Goal: Task Accomplishment & Management: Use online tool/utility

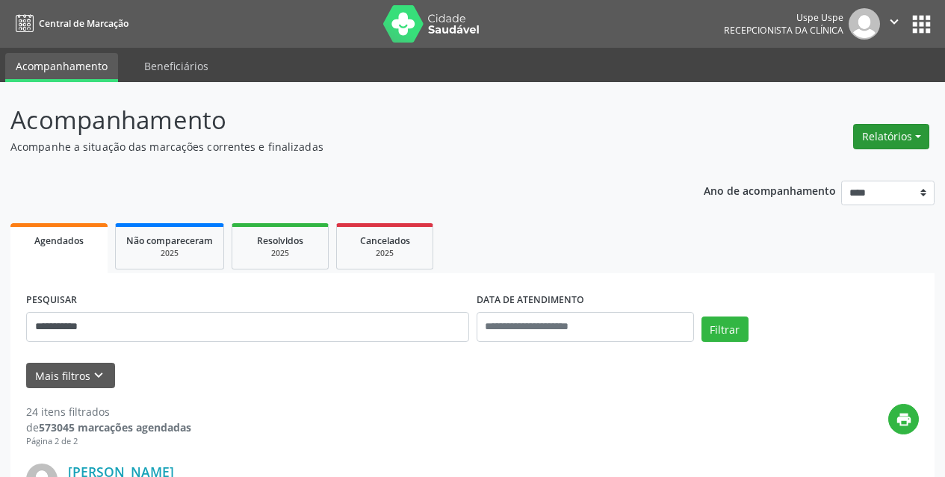
click at [876, 131] on button "Relatórios" at bounding box center [891, 136] width 76 height 25
click at [811, 173] on link "Agendamentos" at bounding box center [849, 168] width 161 height 21
select select "*"
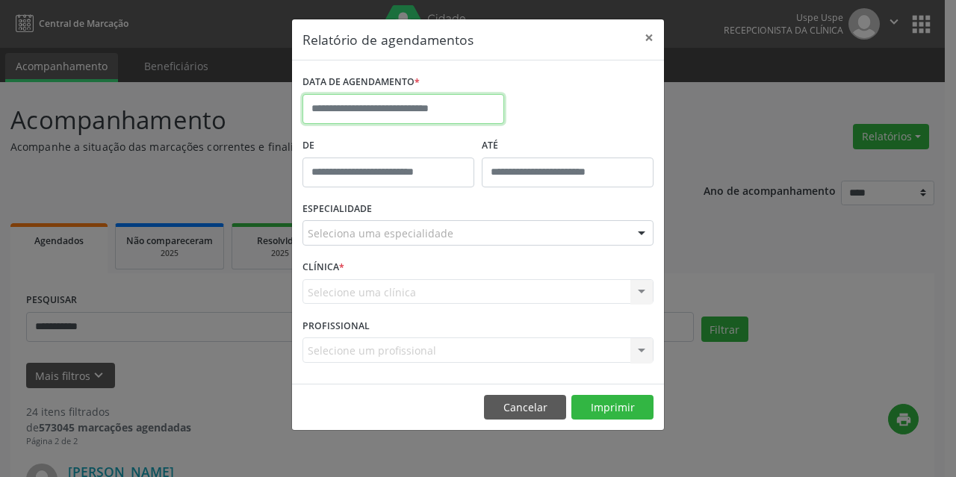
click at [382, 99] on input "text" at bounding box center [404, 109] width 202 height 30
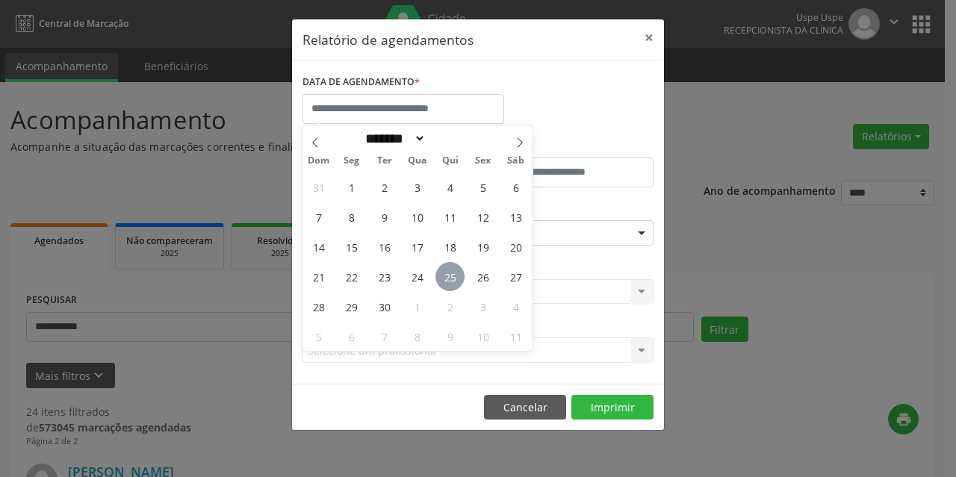
click at [454, 287] on span "25" at bounding box center [450, 276] width 29 height 29
type input "**********"
click at [454, 287] on span "25" at bounding box center [450, 276] width 29 height 29
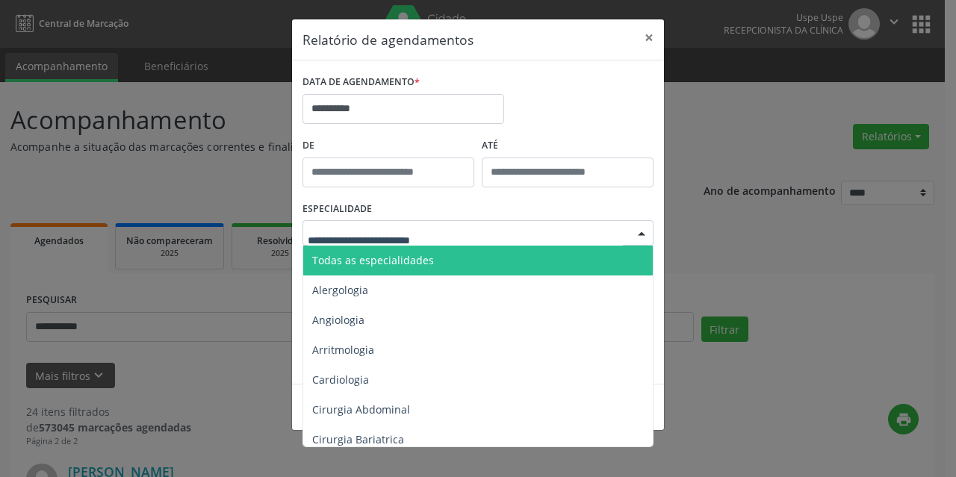
click at [404, 267] on span "Todas as especialidades" at bounding box center [373, 260] width 122 height 14
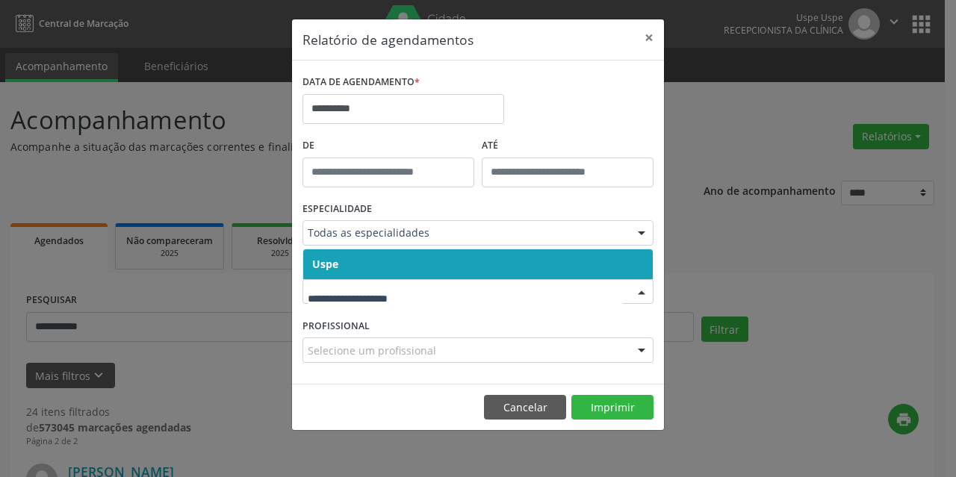
click at [371, 267] on span "Uspe" at bounding box center [478, 265] width 350 height 30
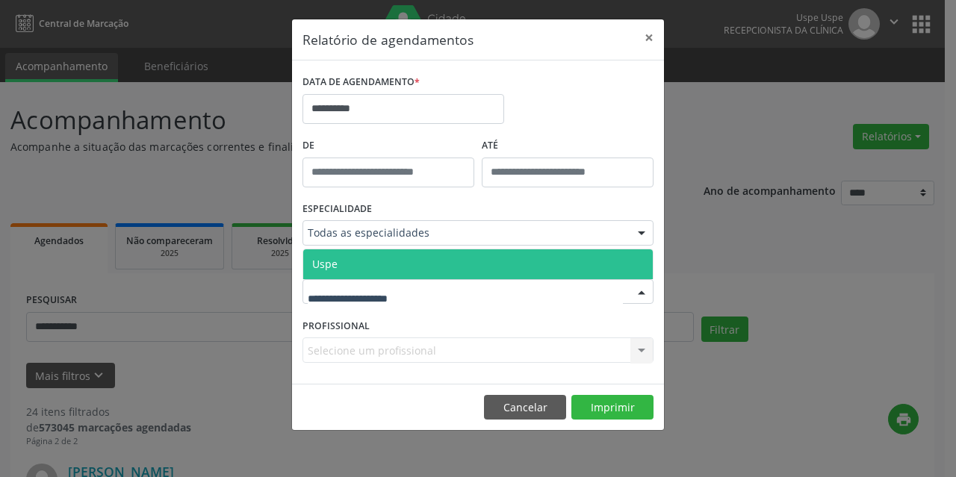
click at [361, 250] on span "Uspe" at bounding box center [478, 265] width 350 height 30
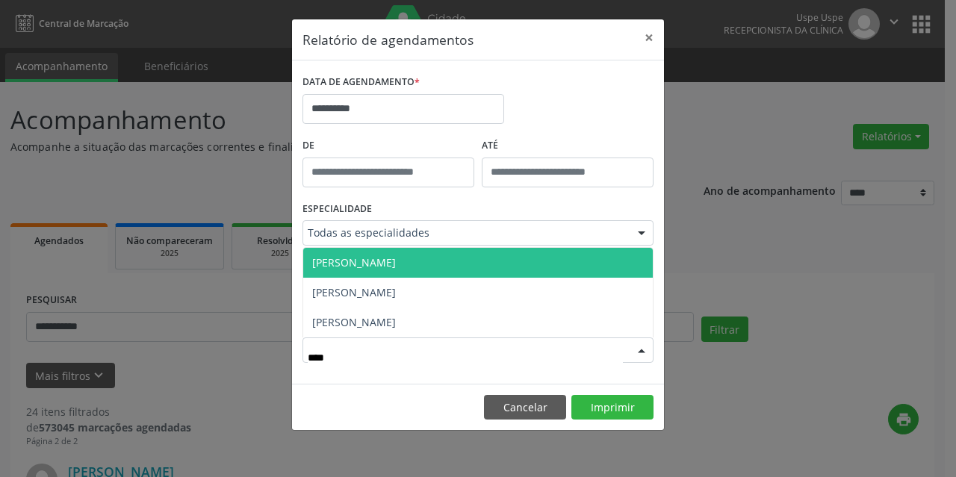
type input "*****"
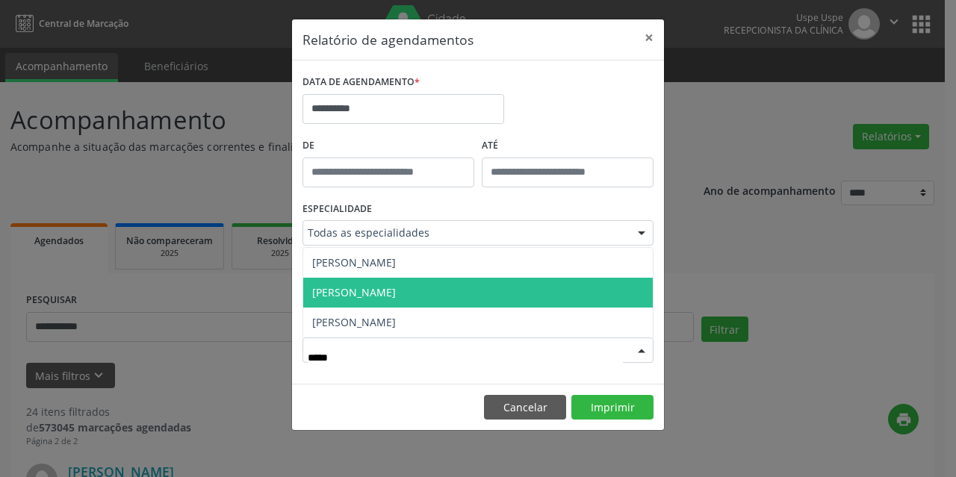
click at [383, 296] on span "[PERSON_NAME]" at bounding box center [354, 292] width 84 height 14
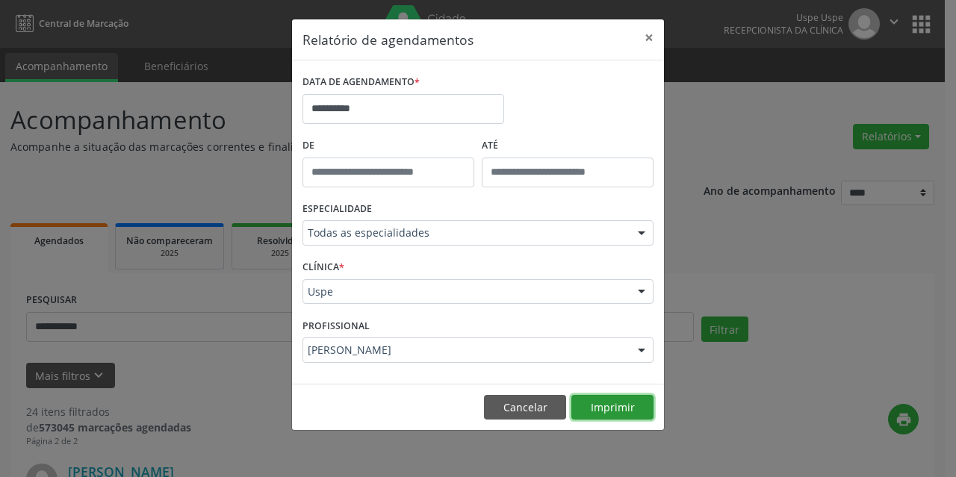
click at [601, 404] on button "Imprimir" at bounding box center [612, 407] width 82 height 25
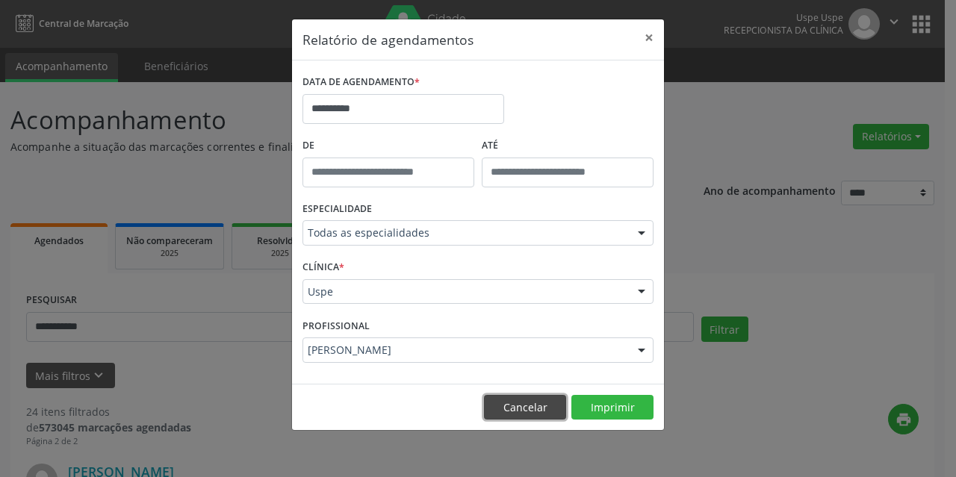
click at [533, 409] on button "Cancelar" at bounding box center [525, 407] width 82 height 25
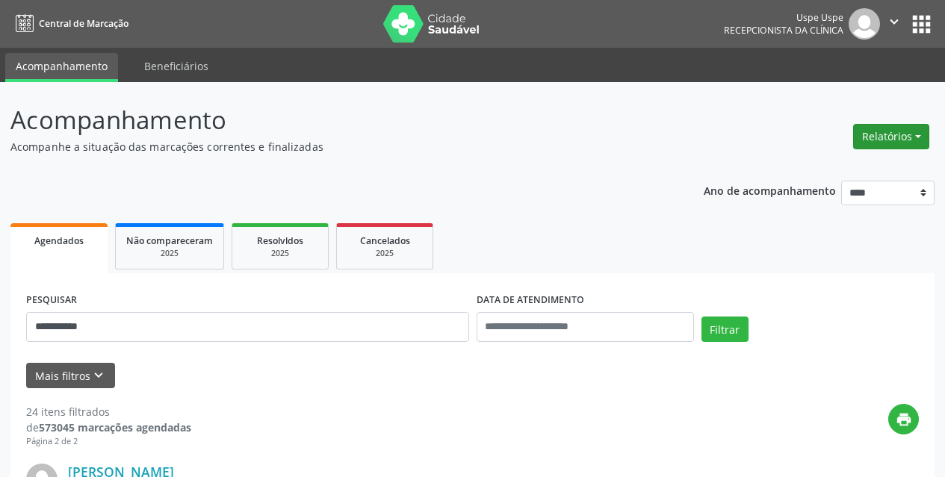
click at [901, 130] on button "Relatórios" at bounding box center [891, 136] width 76 height 25
click at [827, 177] on link "Agendamentos" at bounding box center [849, 168] width 161 height 21
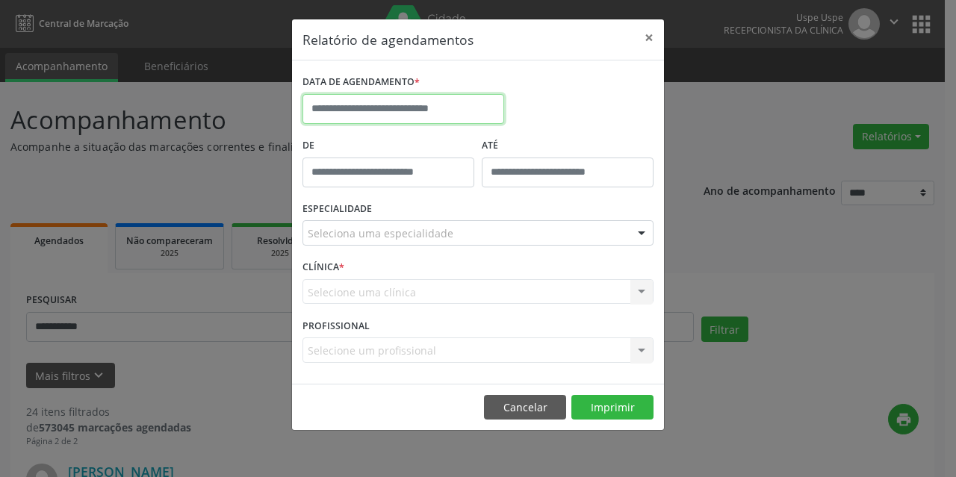
click at [476, 117] on input "text" at bounding box center [404, 109] width 202 height 30
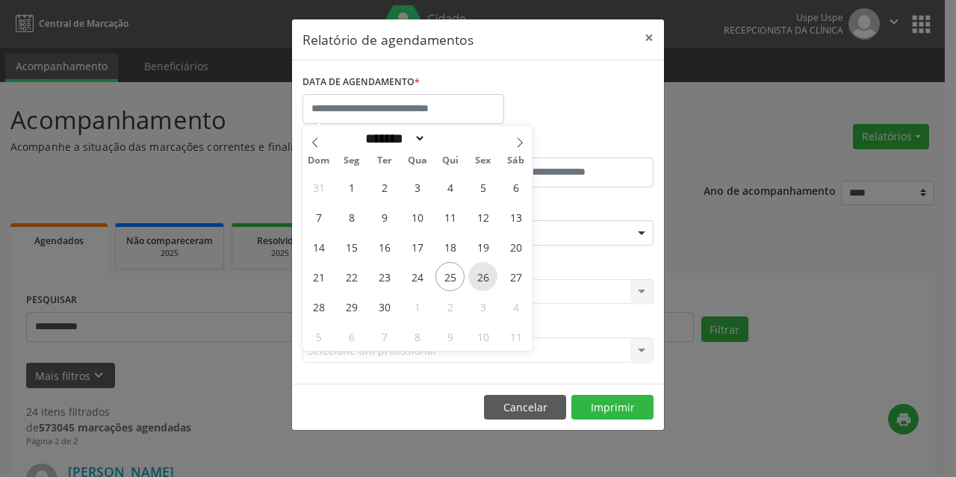
click at [483, 275] on span "26" at bounding box center [482, 276] width 29 height 29
type input "**********"
click at [483, 275] on span "26" at bounding box center [482, 276] width 29 height 29
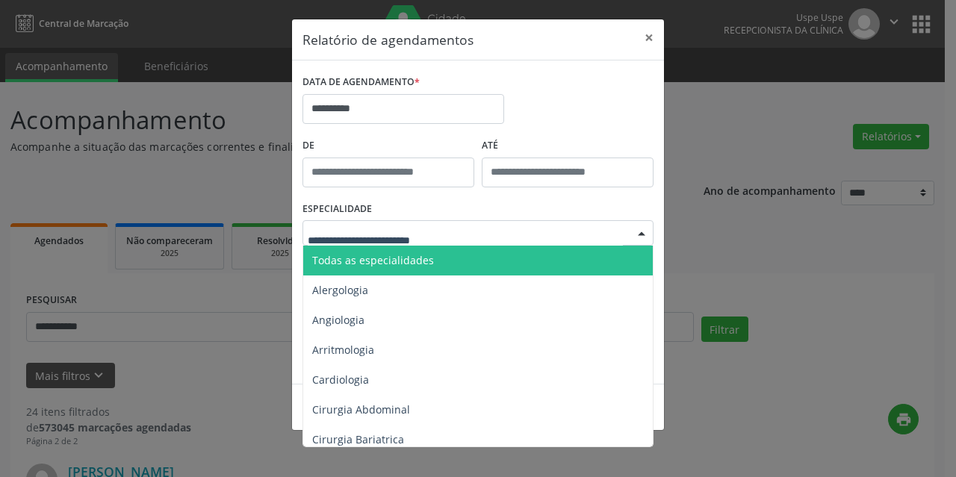
click at [429, 264] on span "Todas as especialidades" at bounding box center [373, 260] width 122 height 14
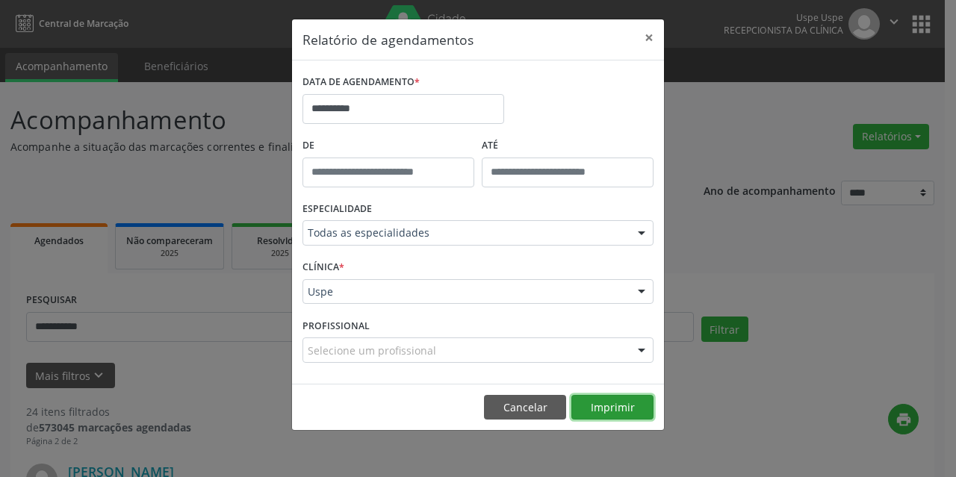
click at [621, 409] on button "Imprimir" at bounding box center [612, 407] width 82 height 25
click at [446, 349] on div "Selecione um profissional" at bounding box center [478, 350] width 351 height 25
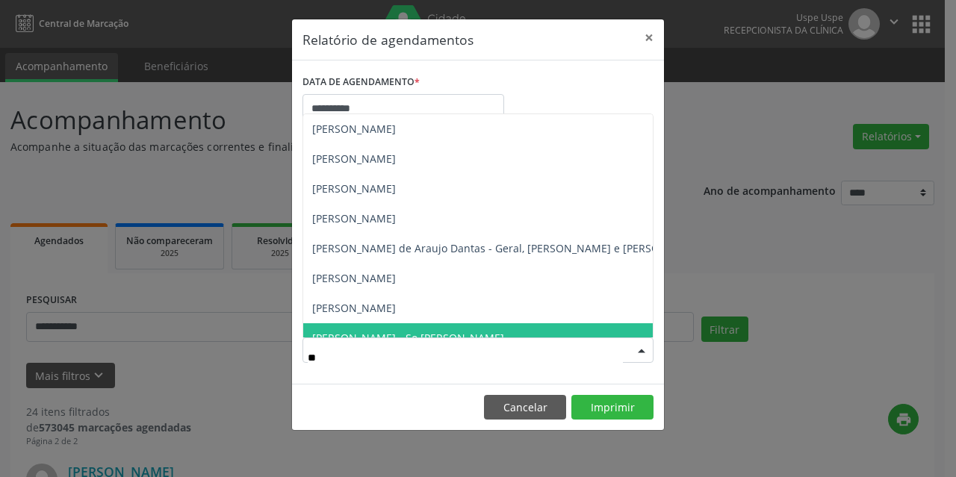
type input "***"
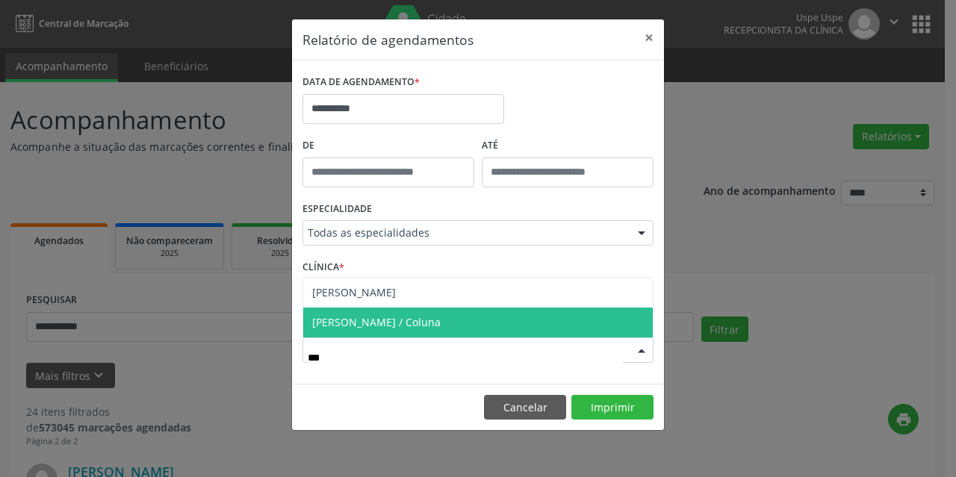
click at [440, 323] on span "[PERSON_NAME] / Coluna" at bounding box center [376, 322] width 128 height 14
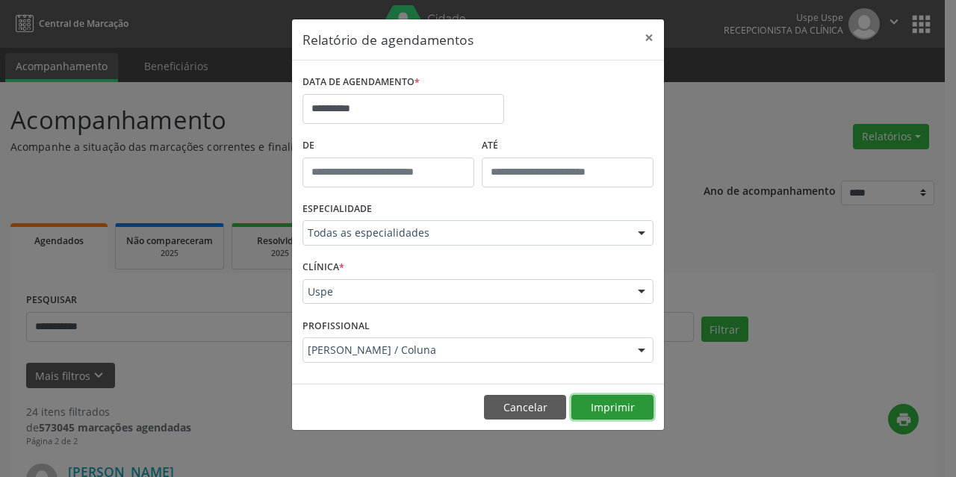
click at [592, 407] on button "Imprimir" at bounding box center [612, 407] width 82 height 25
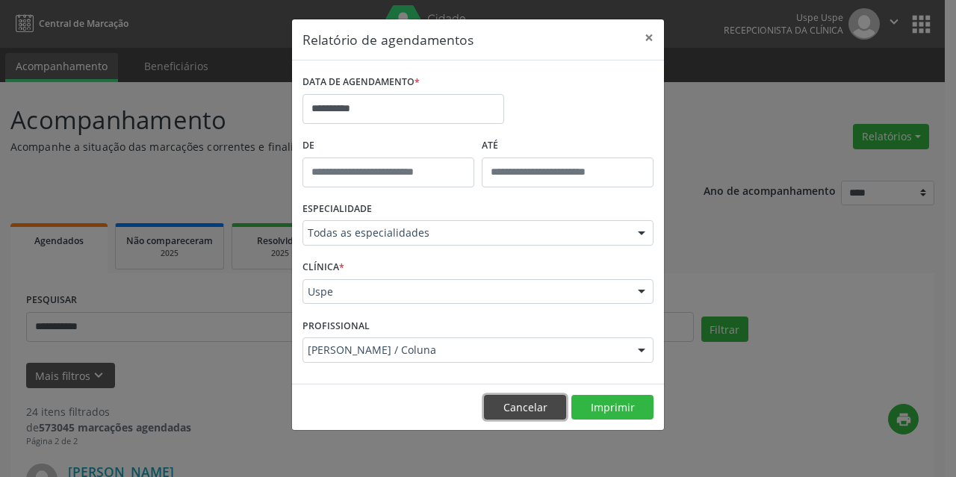
click at [545, 400] on button "Cancelar" at bounding box center [525, 407] width 82 height 25
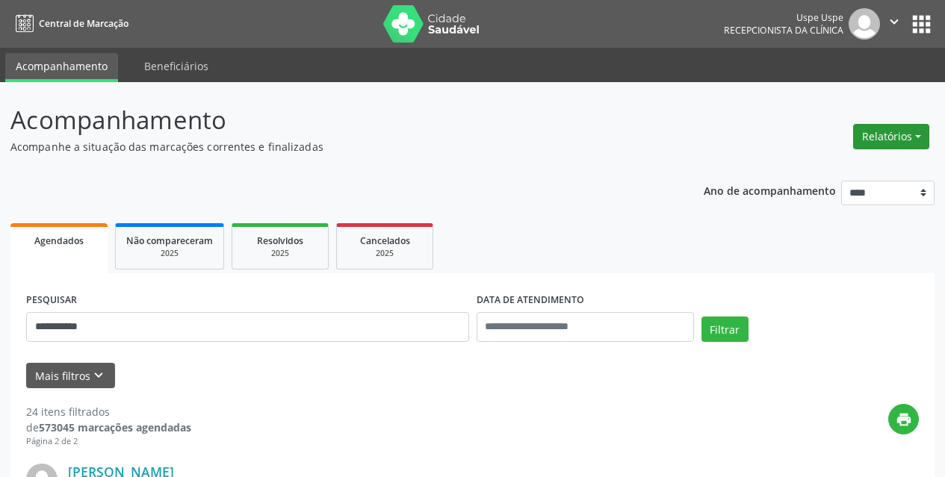
click at [893, 144] on button "Relatórios" at bounding box center [891, 136] width 76 height 25
click at [843, 161] on link "Agendamentos" at bounding box center [849, 168] width 161 height 21
select select "*"
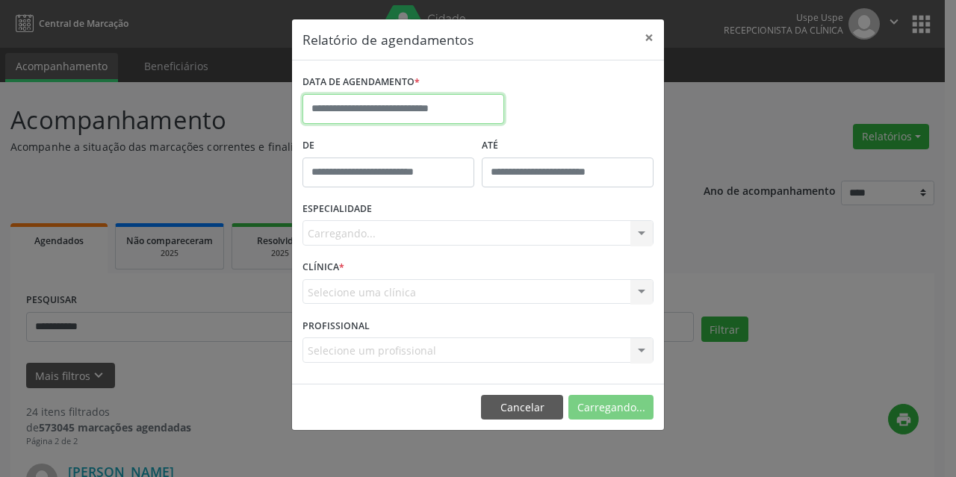
click at [366, 105] on input "text" at bounding box center [404, 109] width 202 height 30
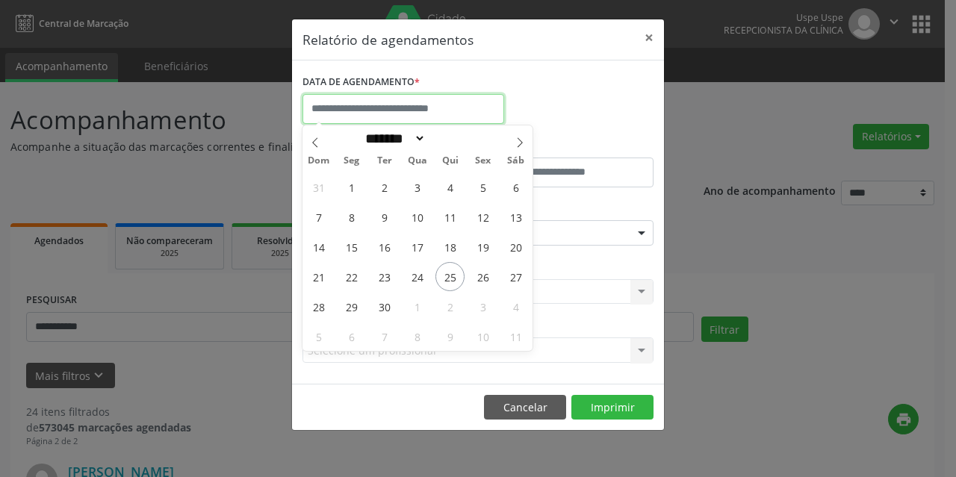
click at [366, 105] on input "text" at bounding box center [404, 109] width 202 height 30
click at [450, 277] on span "25" at bounding box center [450, 276] width 29 height 29
type input "**********"
click at [450, 277] on span "25" at bounding box center [450, 276] width 29 height 29
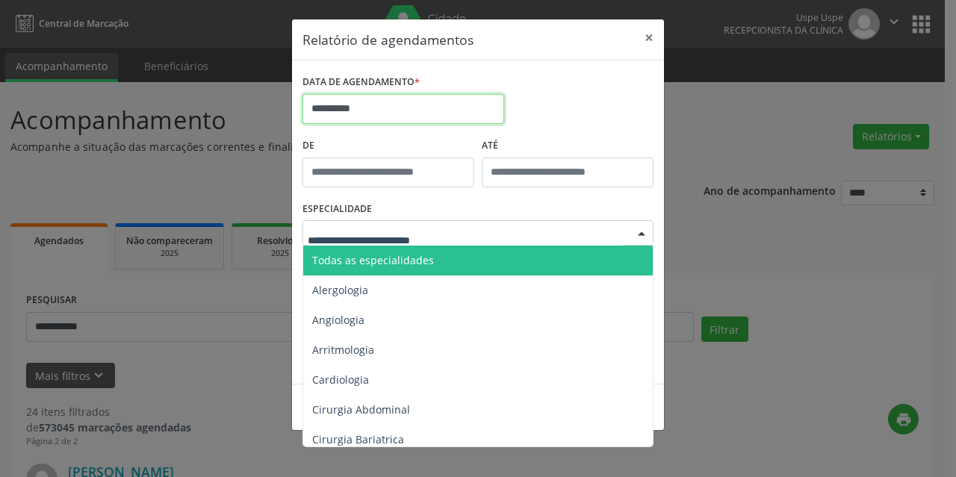
click at [413, 109] on input "**********" at bounding box center [404, 109] width 202 height 30
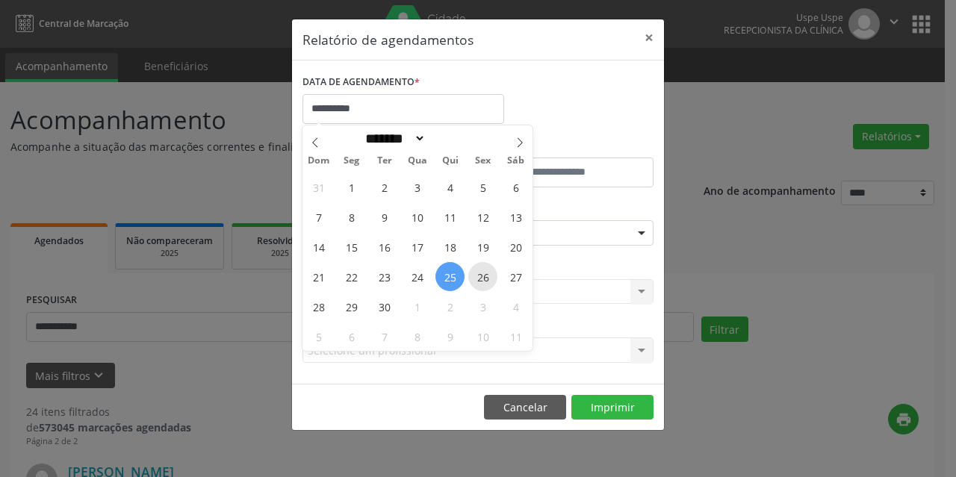
click at [484, 274] on span "26" at bounding box center [482, 276] width 29 height 29
type input "**********"
click at [484, 274] on span "26" at bounding box center [482, 276] width 29 height 29
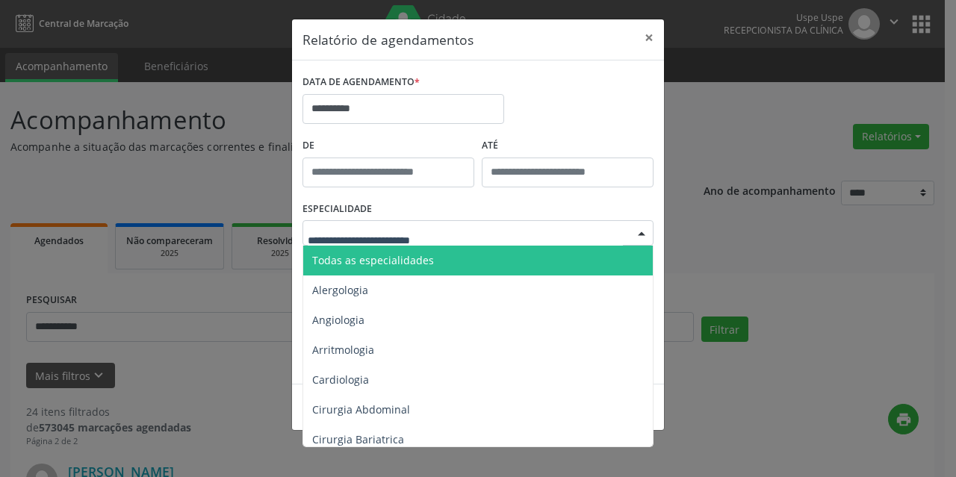
click at [385, 251] on span "Todas as especialidades" at bounding box center [479, 261] width 352 height 30
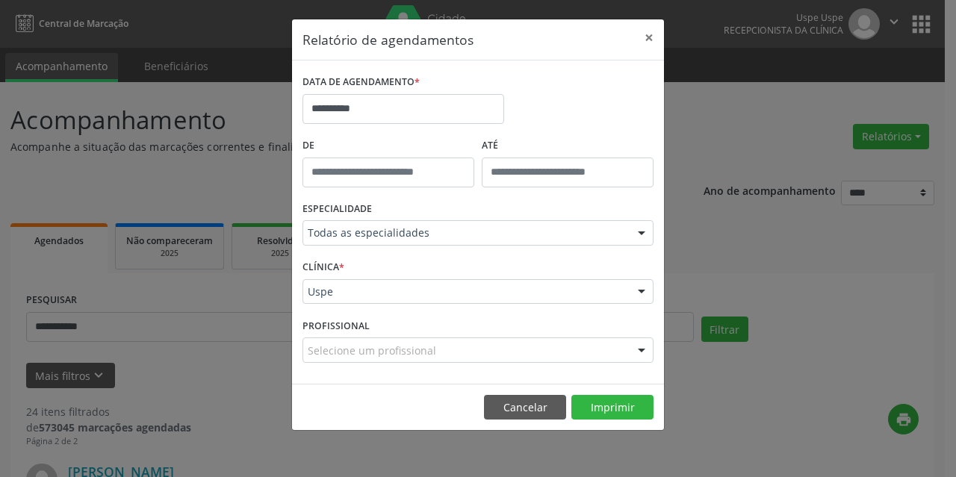
click at [348, 362] on div "Selecione um profissional" at bounding box center [478, 350] width 351 height 25
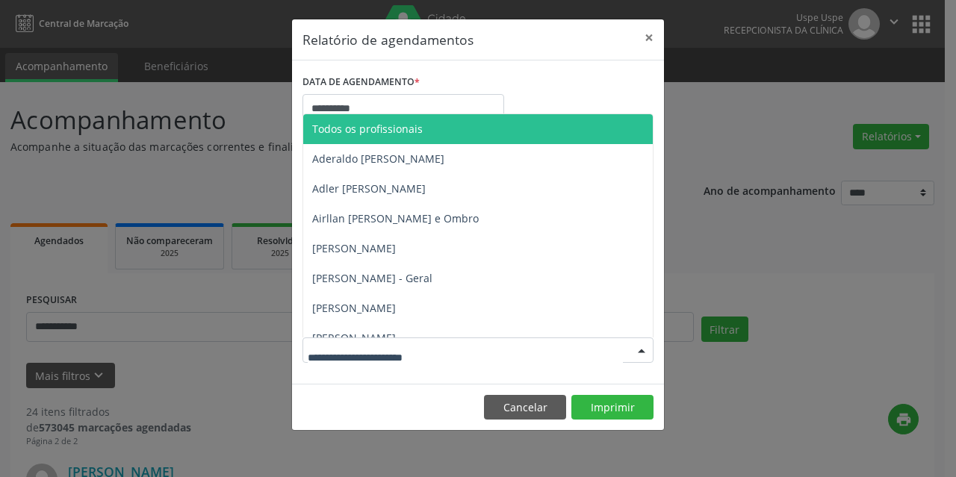
click at [348, 362] on input "text" at bounding box center [465, 358] width 315 height 30
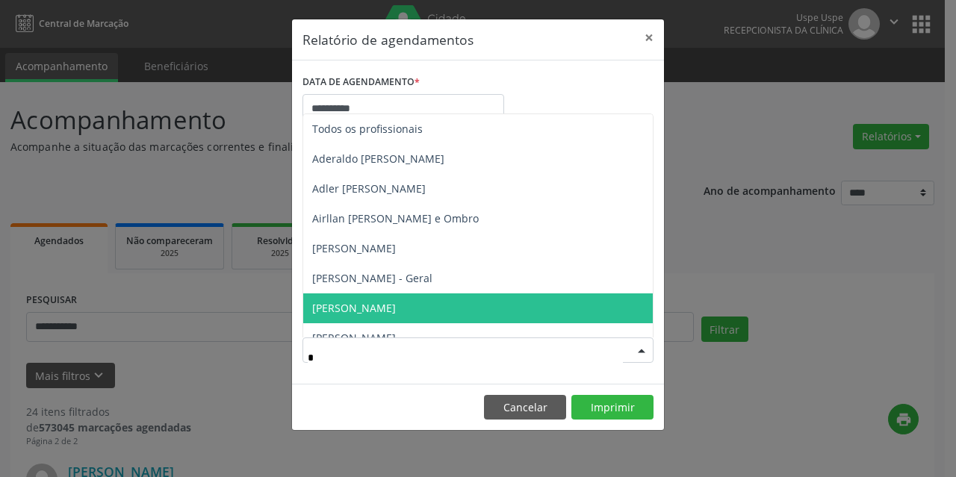
type input "**"
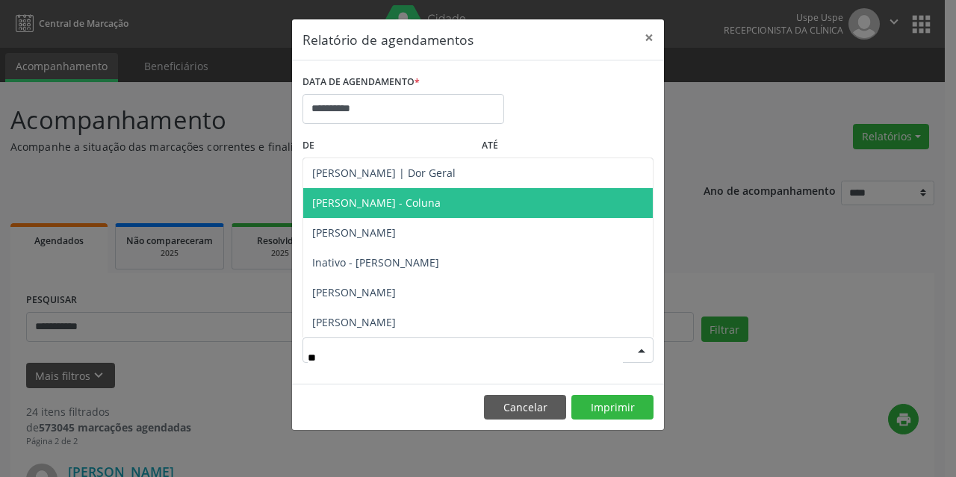
click at [357, 202] on span "[PERSON_NAME] - Coluna" at bounding box center [376, 203] width 128 height 14
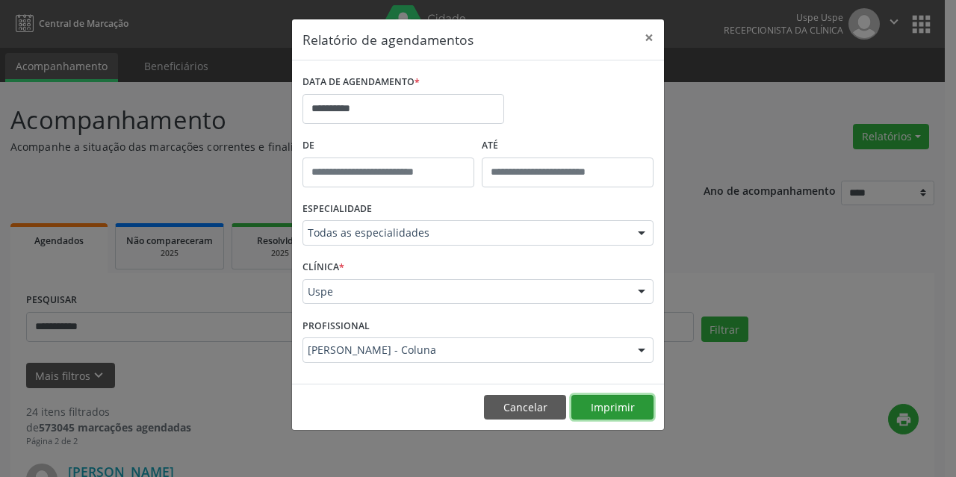
click at [628, 406] on button "Imprimir" at bounding box center [612, 407] width 82 height 25
